Goal: Transaction & Acquisition: Purchase product/service

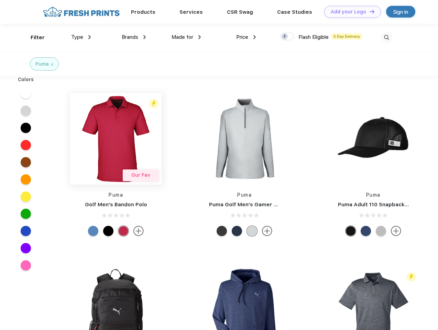
scroll to position [0, 0]
click at [350, 12] on link "Add your Logo Design Tool" at bounding box center [352, 12] width 57 height 12
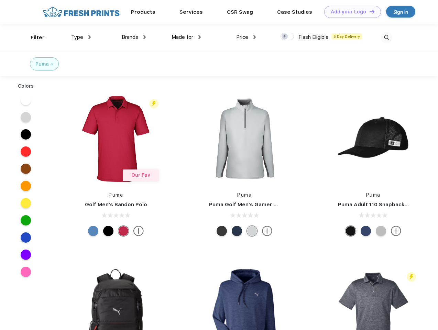
click at [0, 0] on div "Design Tool" at bounding box center [0, 0] width 0 height 0
click at [369, 11] on link "Add your Logo Design Tool" at bounding box center [352, 12] width 57 height 12
click at [33, 37] on div "Filter" at bounding box center [38, 38] width 14 height 8
click at [81, 37] on span "Type" at bounding box center [77, 37] width 12 height 6
click at [134, 37] on span "Brands" at bounding box center [130, 37] width 17 height 6
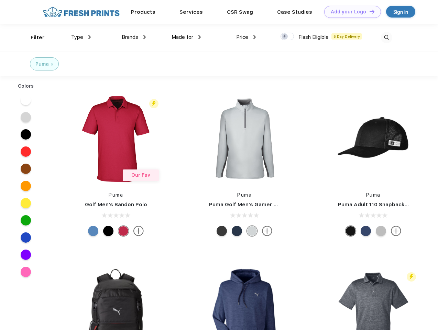
click at [186, 37] on span "Made for" at bounding box center [183, 37] width 22 height 6
click at [246, 37] on span "Price" at bounding box center [242, 37] width 12 height 6
click at [287, 37] on div at bounding box center [287, 37] width 13 height 8
click at [285, 37] on input "checkbox" at bounding box center [283, 34] width 4 height 4
click at [386, 37] on img at bounding box center [386, 37] width 11 height 11
